Goal: Task Accomplishment & Management: Use online tool/utility

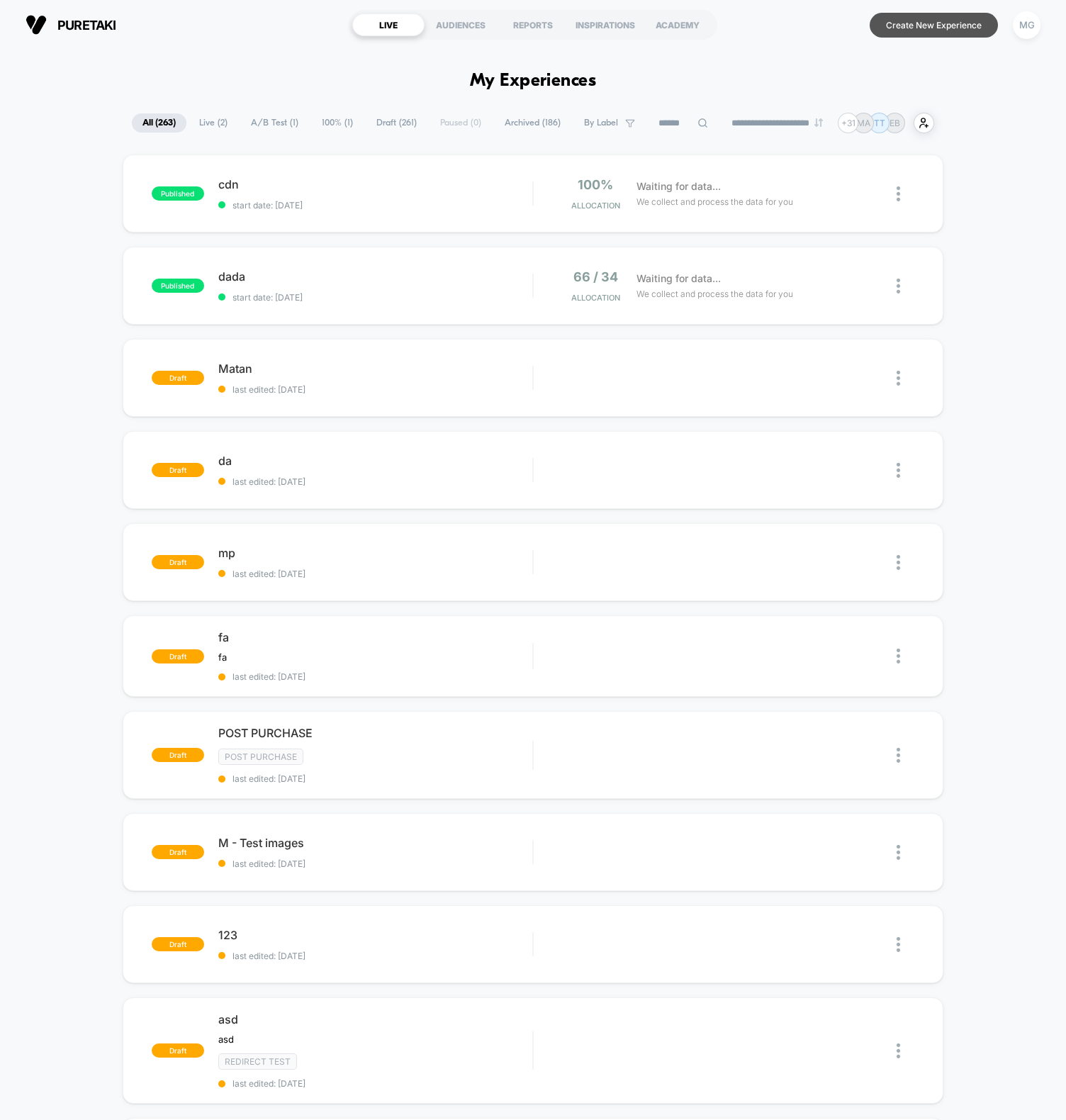
click at [964, 26] on button "Create New Experience" at bounding box center [934, 25] width 129 height 25
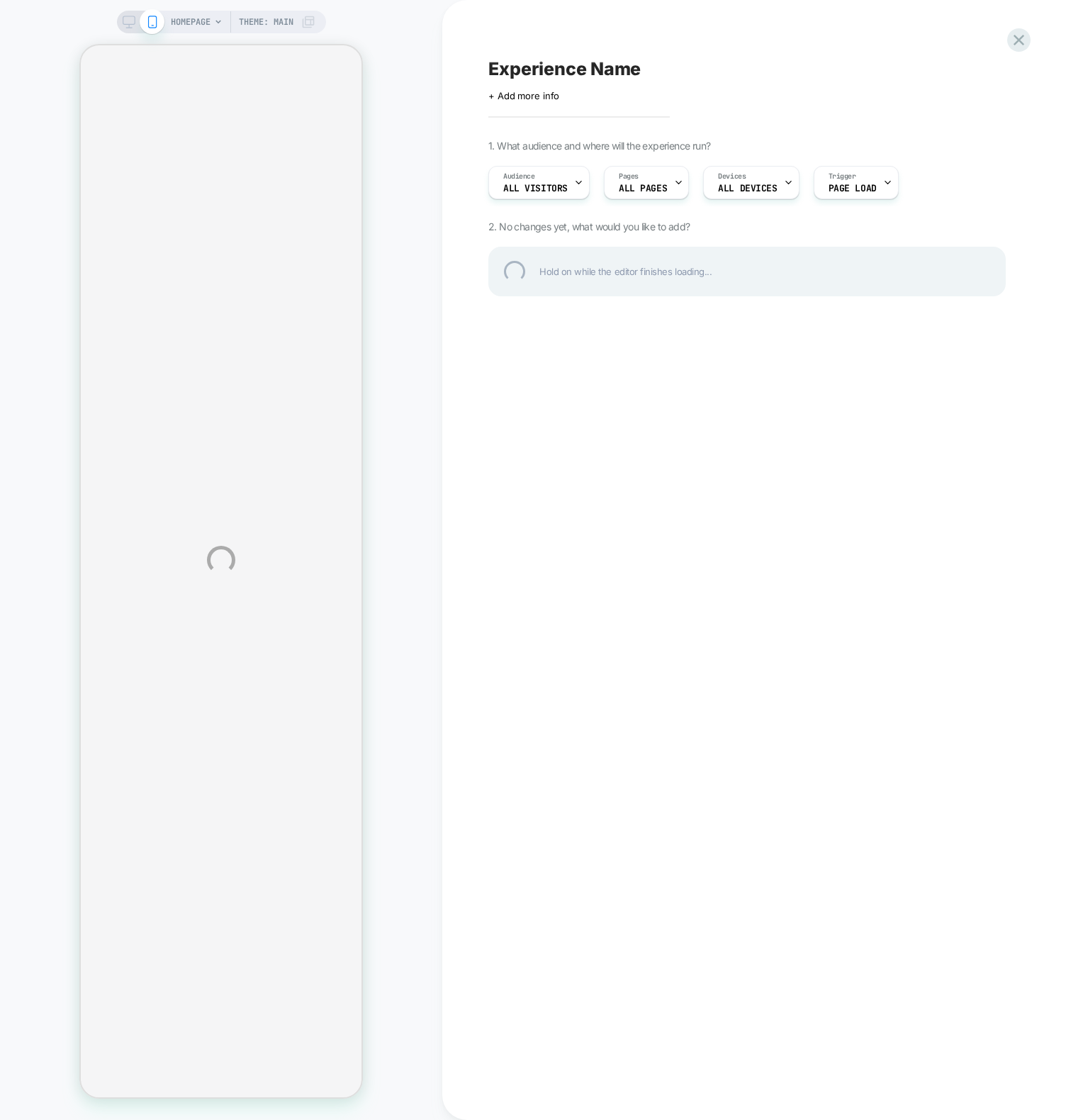
click at [537, 317] on div "HOMEPAGE Theme: MAIN Experience Name Click to edit experience details + Add mor…" at bounding box center [533, 560] width 1066 height 1120
click at [599, 524] on div "HOMEPAGE Theme: MAIN Experience Name Click to edit experience details + Add mor…" at bounding box center [533, 560] width 1066 height 1120
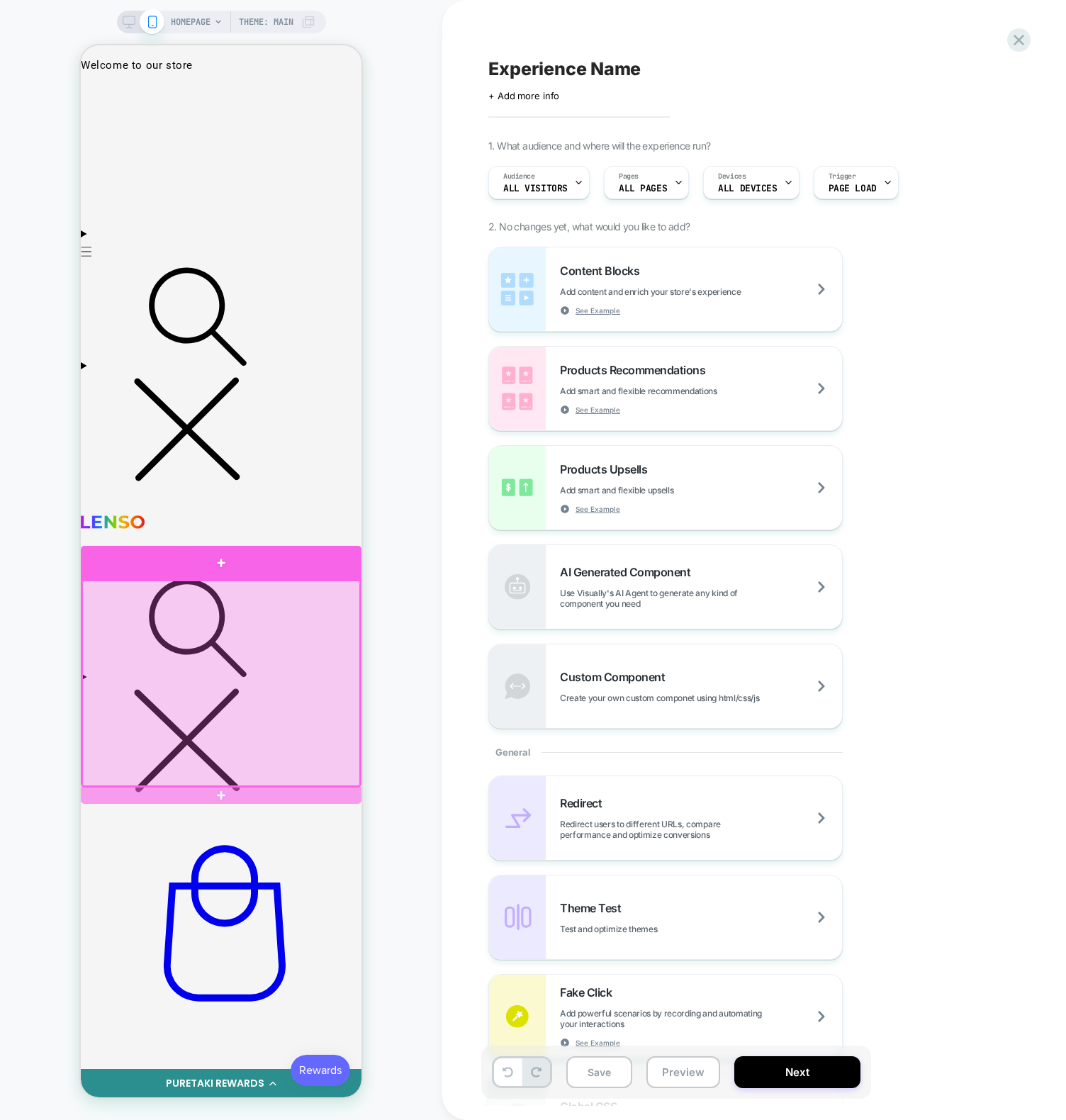
click at [301, 569] on div at bounding box center [221, 563] width 281 height 34
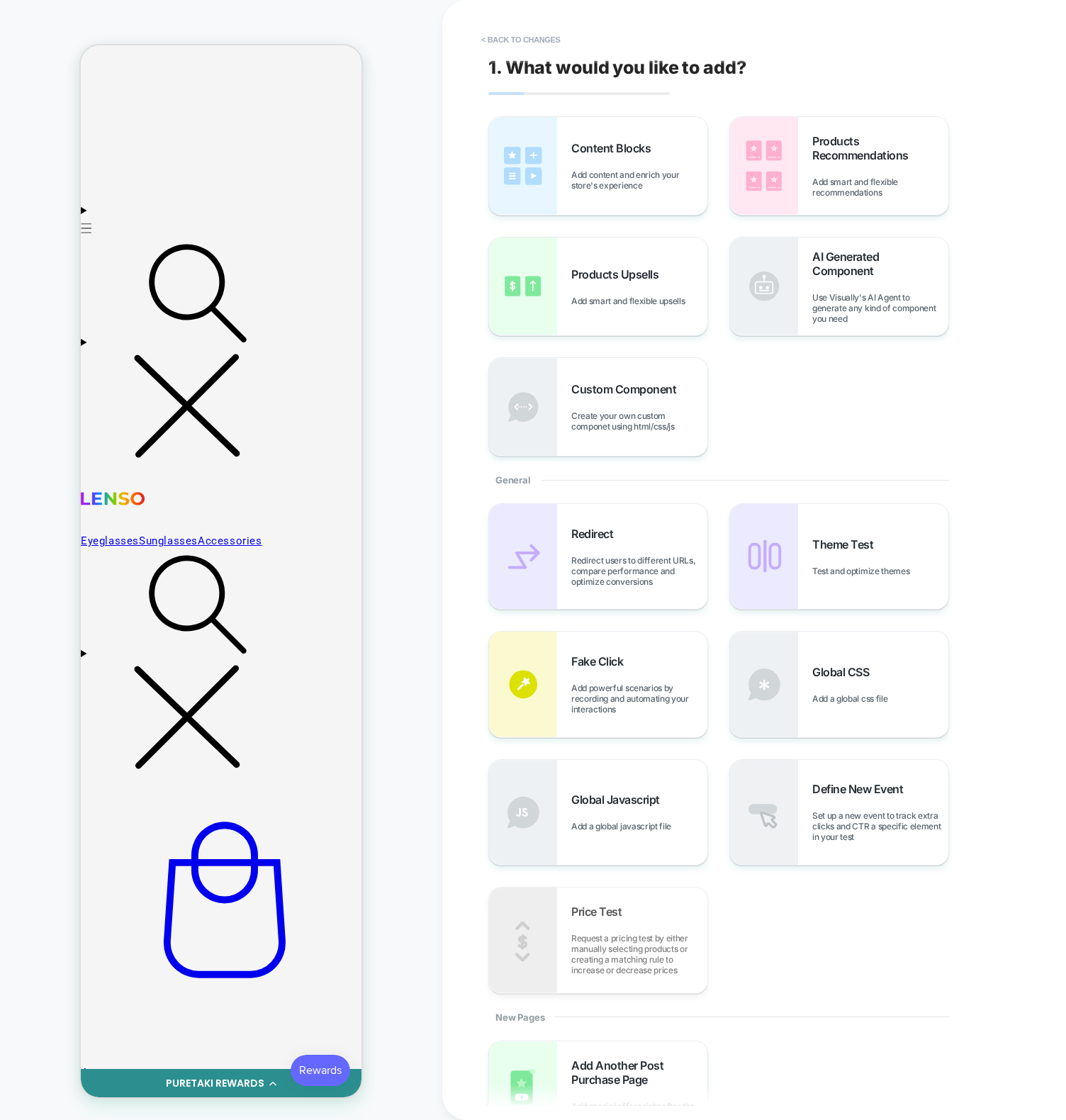
scroll to position [24, 0]
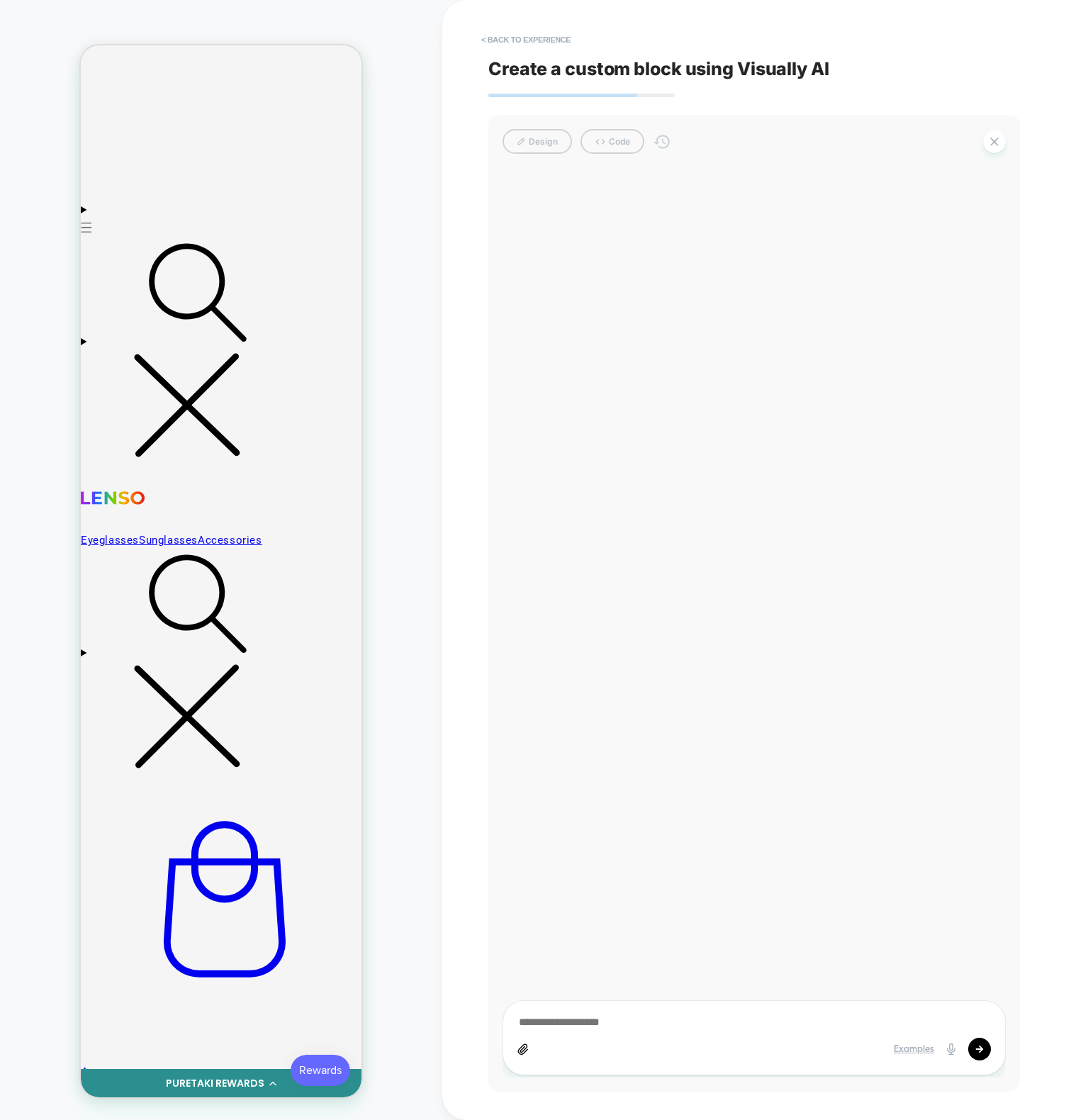
drag, startPoint x: 702, startPoint y: 569, endPoint x: 693, endPoint y: 566, distance: 9.5
click at [702, 569] on div at bounding box center [754, 622] width 503 height 909
click at [551, 137] on div "Design Code" at bounding box center [754, 142] width 503 height 25
click at [577, 1012] on div "Examples" at bounding box center [754, 1038] width 503 height 75
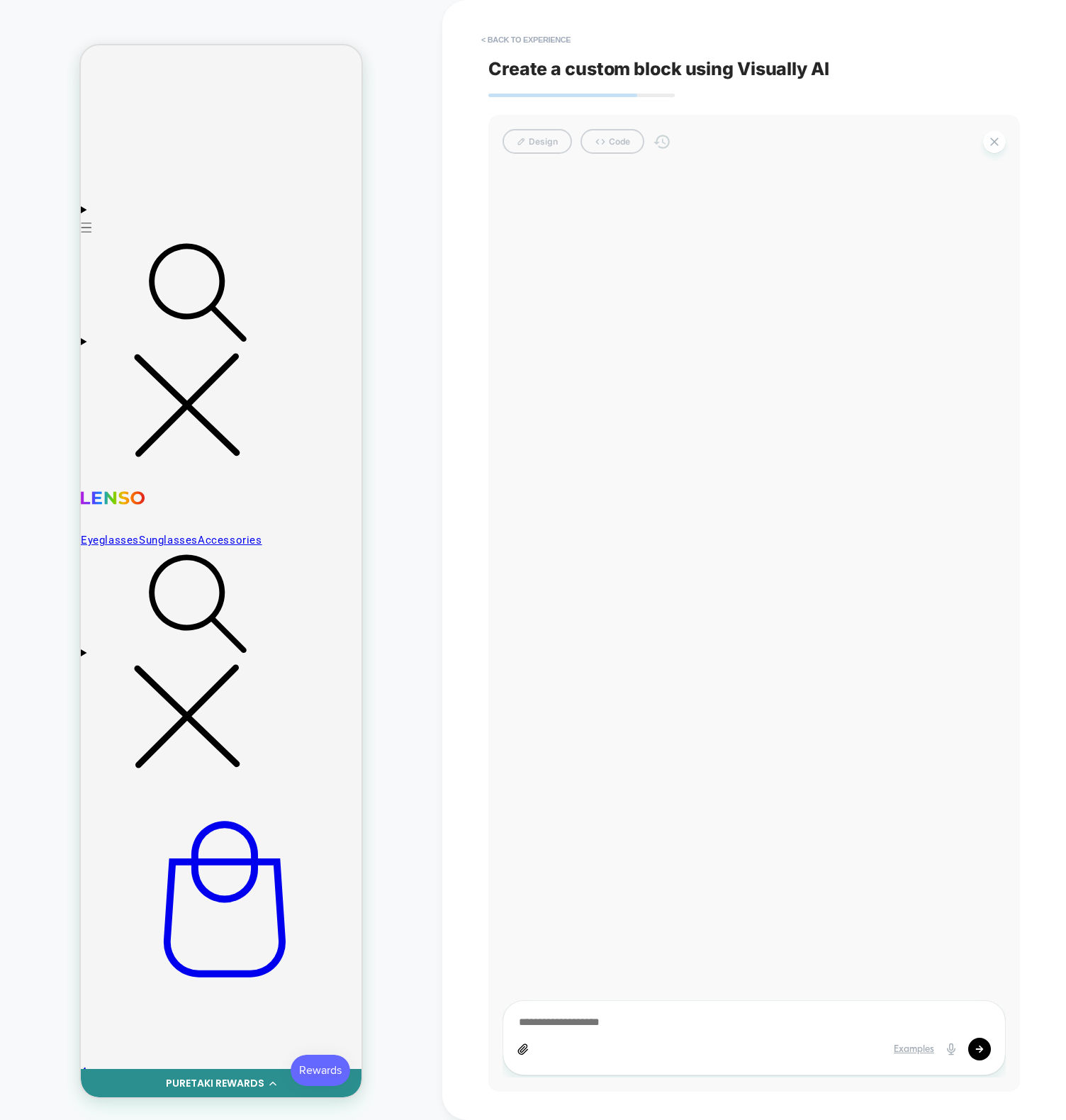
type textarea "*"
type textarea "**"
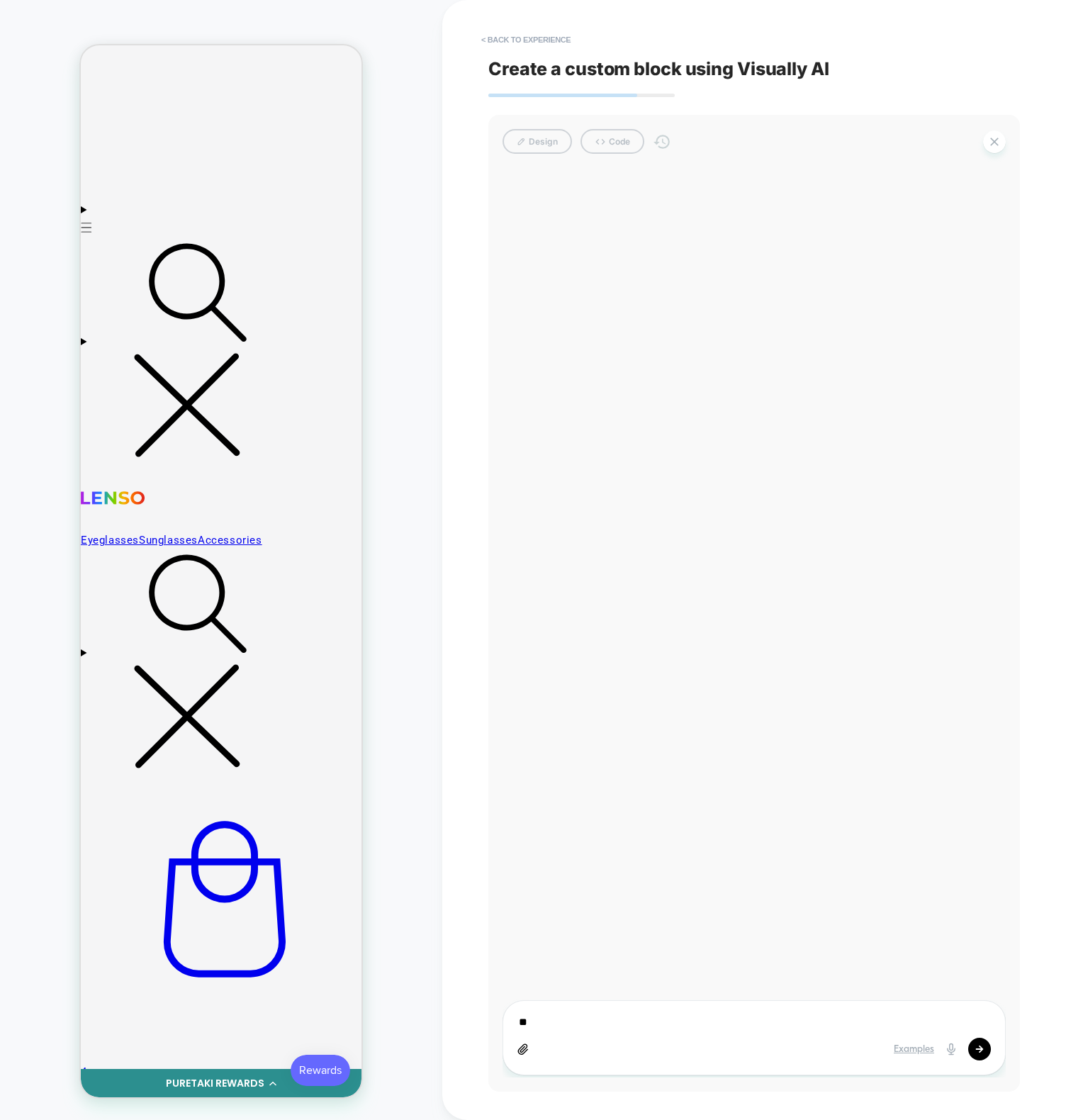
type textarea "*"
click at [581, 475] on div "hi Visually 23:46 on [DATE]" at bounding box center [754, 622] width 503 height 909
click at [402, 378] on div "HOMEPAGE Theme: MAIN" at bounding box center [221, 560] width 442 height 1092
click at [664, 336] on div "hi Visually 23:46 on [DATE]" at bounding box center [754, 622] width 503 height 909
click at [993, 147] on icon at bounding box center [994, 141] width 14 height 14
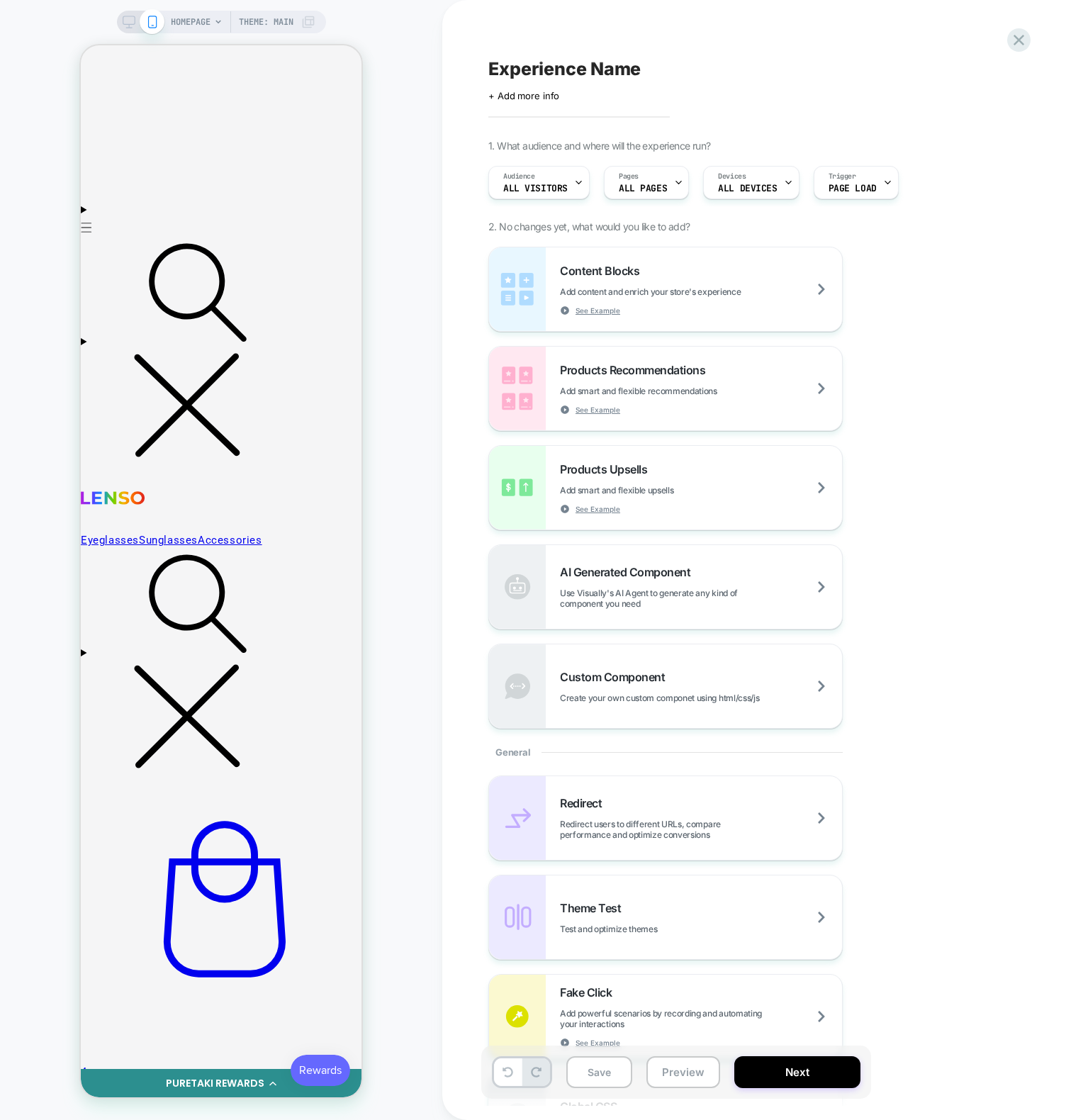
click at [0, 0] on icon at bounding box center [0, 0] width 0 height 0
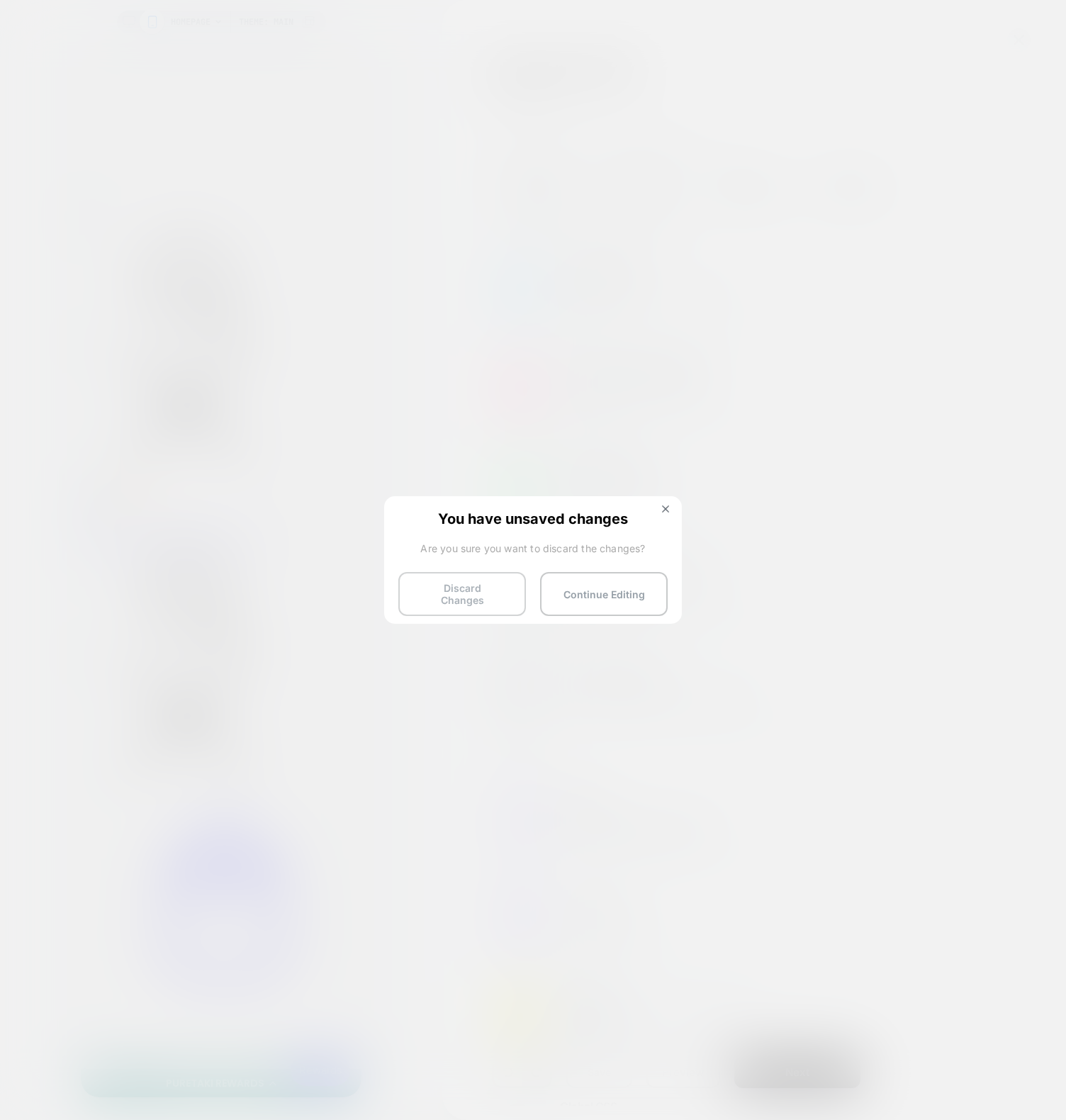
click at [479, 574] on button "Discard Changes" at bounding box center [462, 594] width 128 height 44
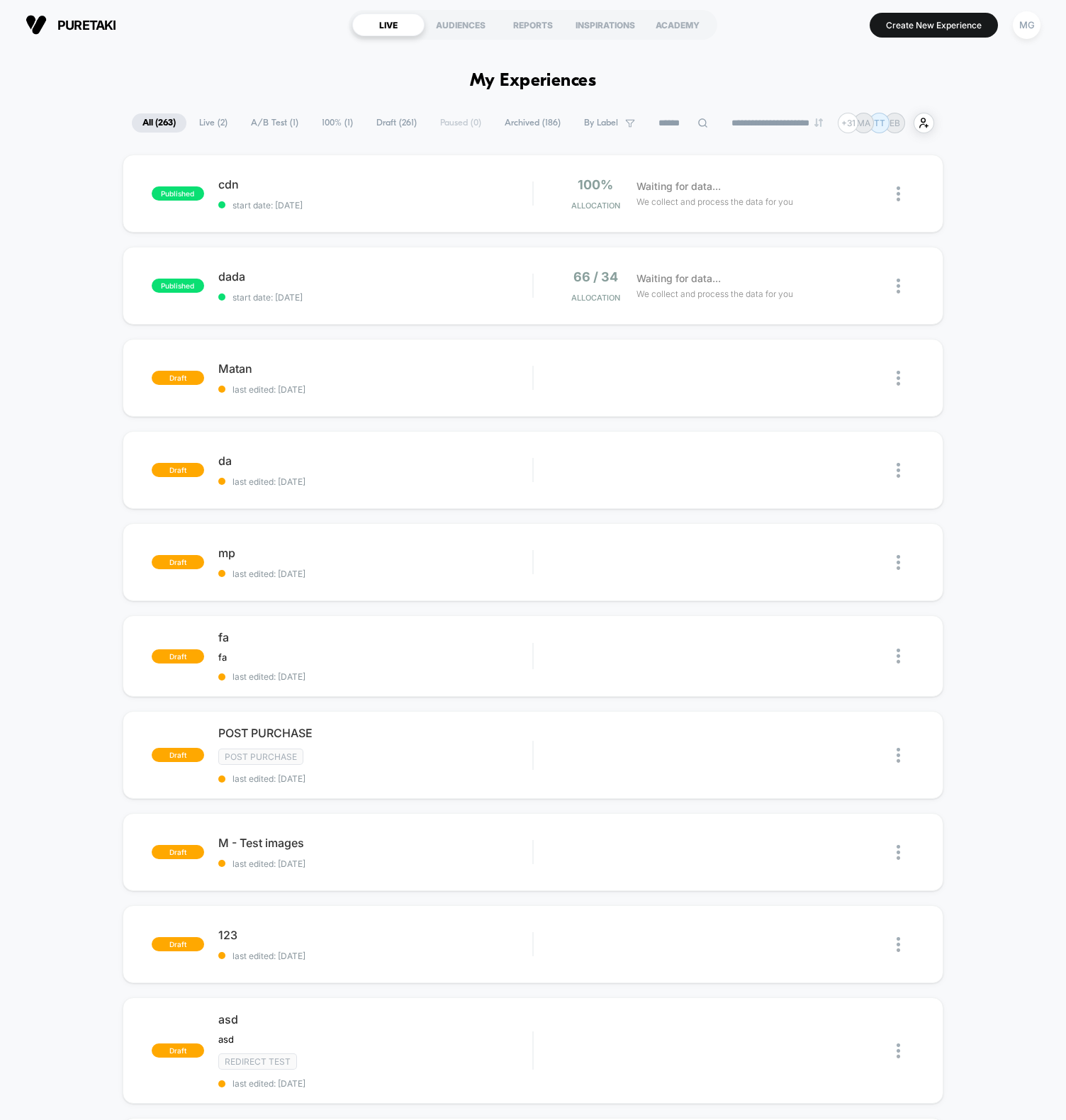
click at [19, 560] on div "published cdn start date: [DATE] 100% Allocation Waiting for data... We collect…" at bounding box center [533, 761] width 1066 height 1215
click at [432, 372] on span "Matan Click to edit experience details" at bounding box center [375, 368] width 314 height 14
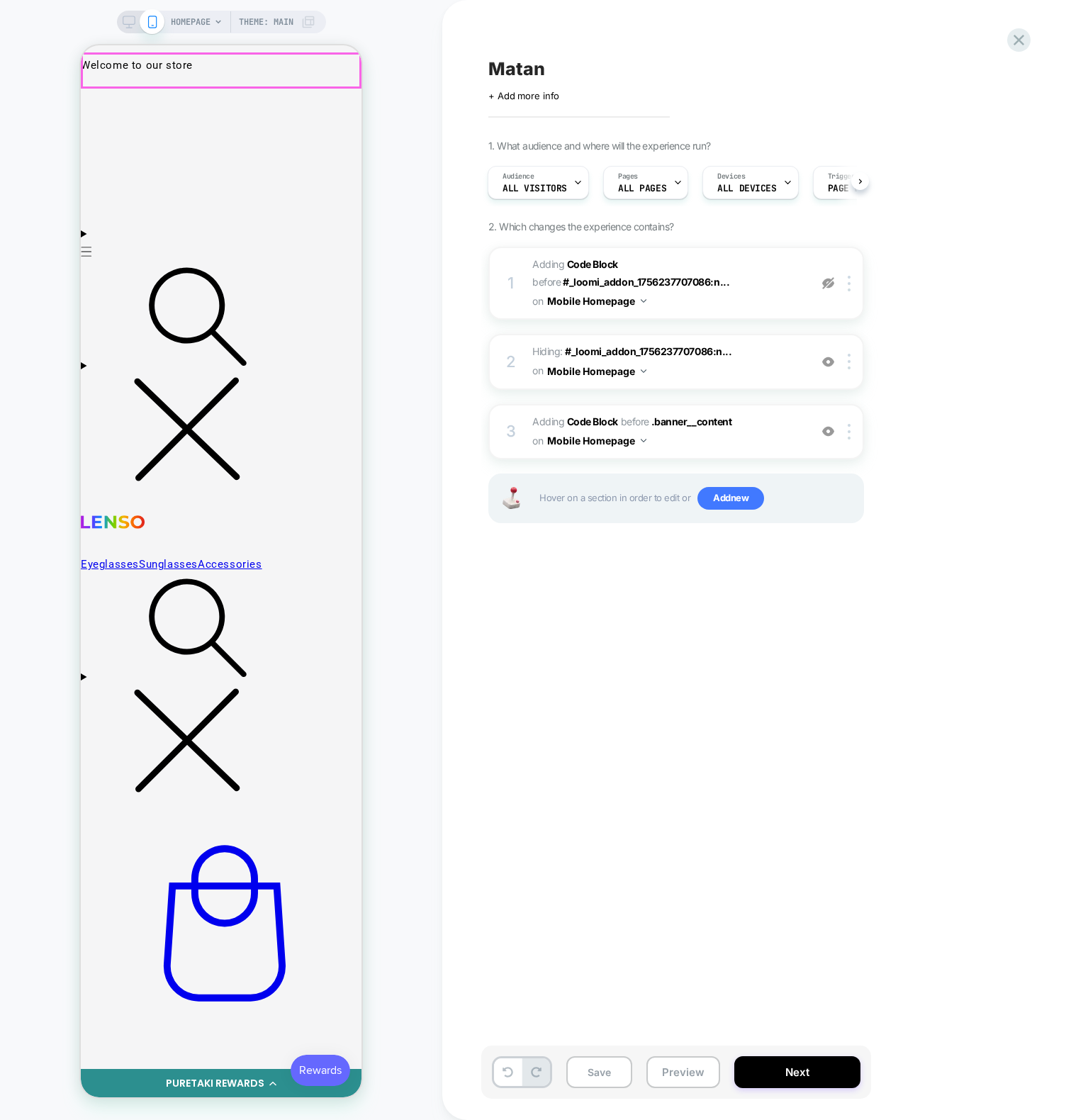
drag, startPoint x: 784, startPoint y: 707, endPoint x: 785, endPoint y: 697, distance: 10.0
click at [785, 702] on div "Matan Click to edit experience details + Add more info 1. What audience and whe…" at bounding box center [747, 560] width 532 height 1092
click at [758, 417] on span "Adding Code Block BEFORE .banner__content .banner__content on Mobile Homepage" at bounding box center [667, 432] width 270 height 38
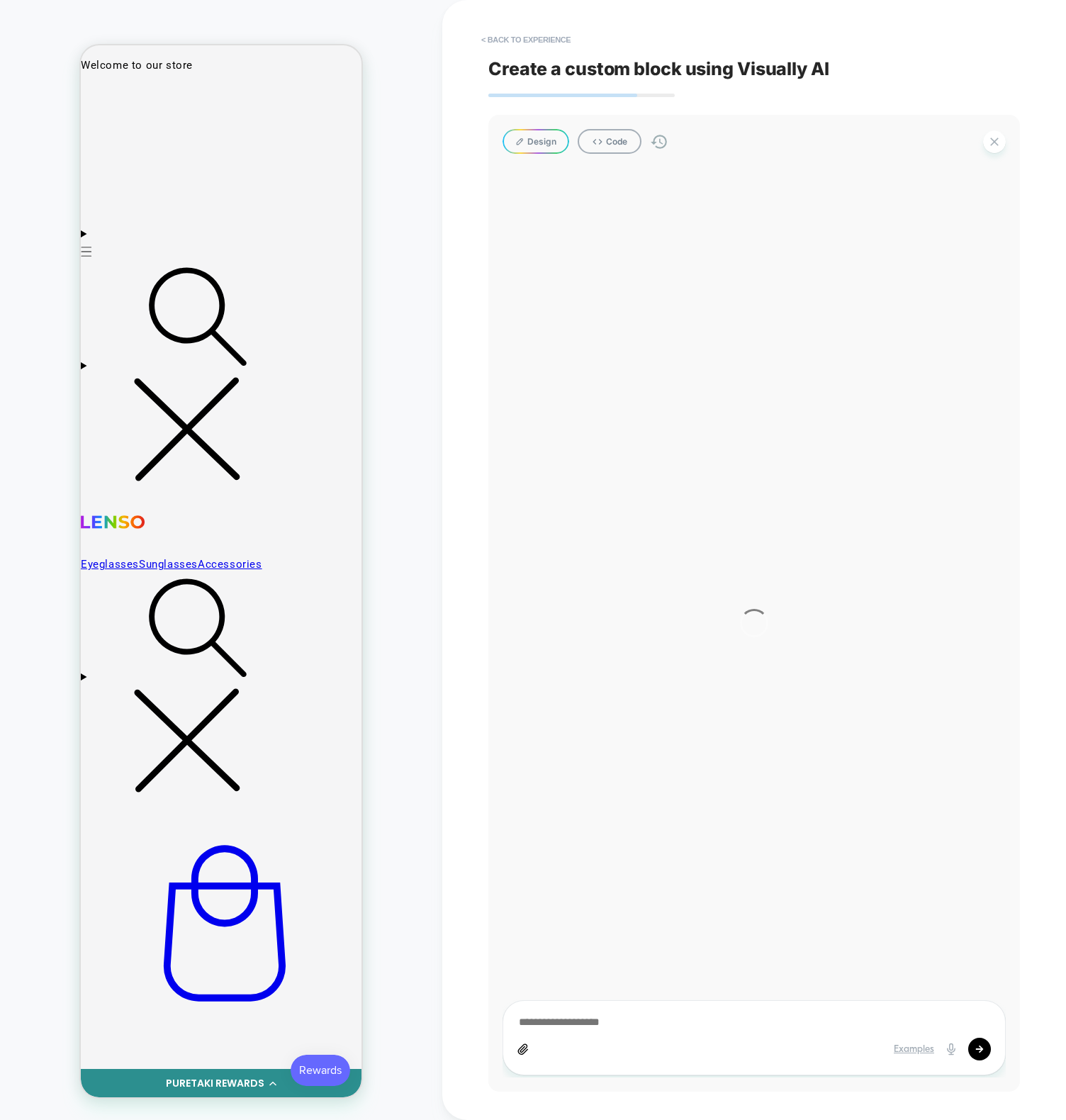
type textarea "*"
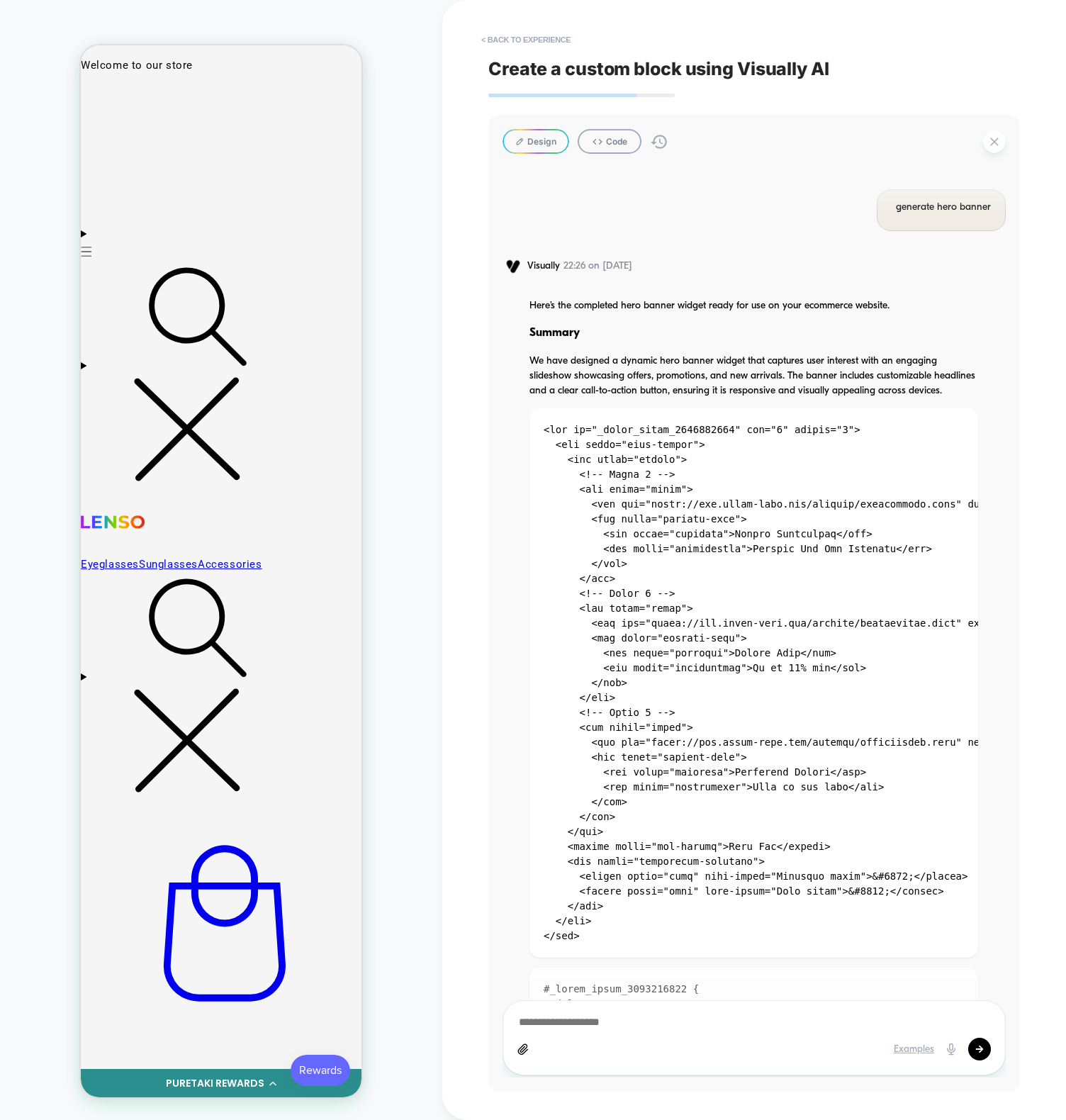
scroll to position [2199, 0]
